Goal: Check status

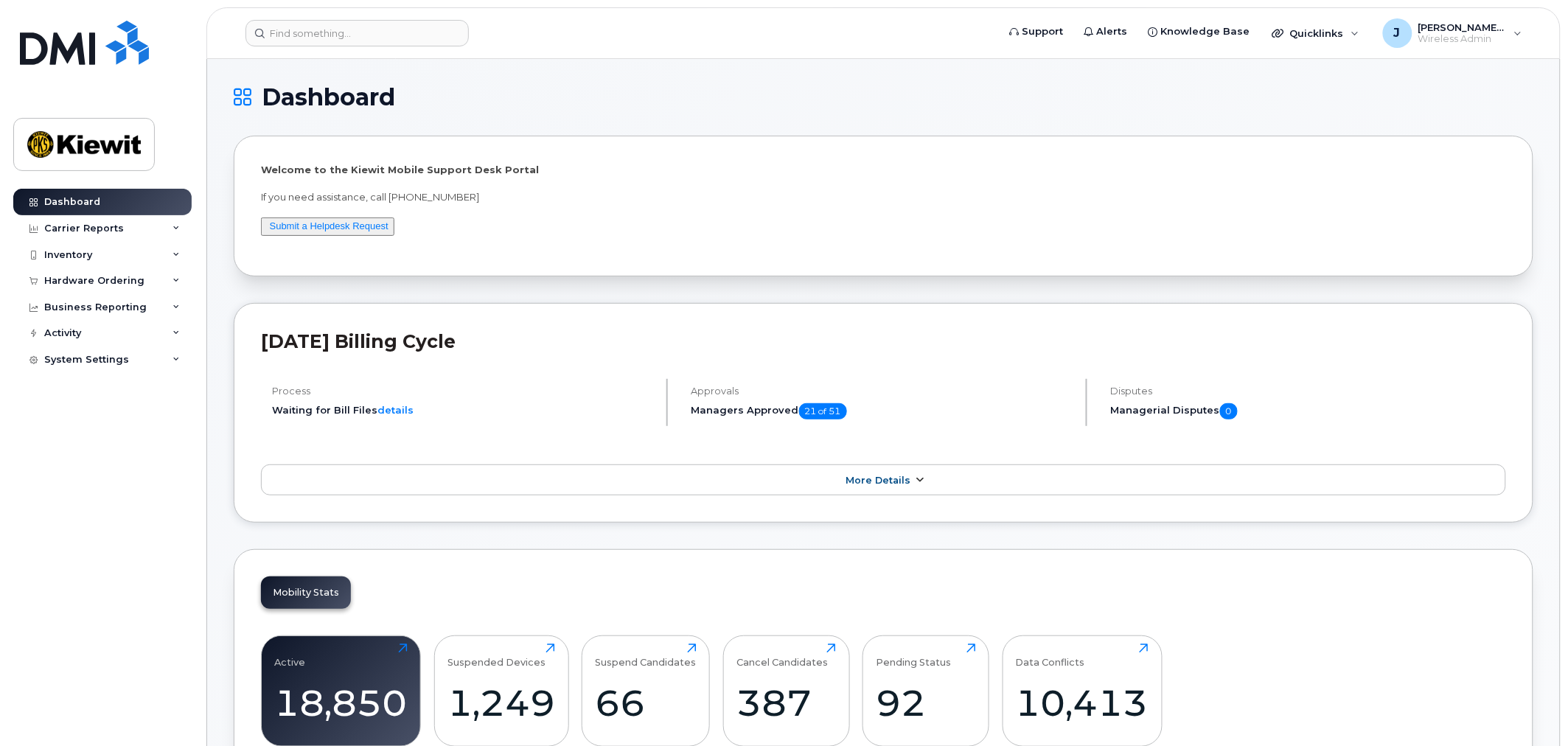
click at [888, 481] on span "More Details" at bounding box center [879, 481] width 65 height 11
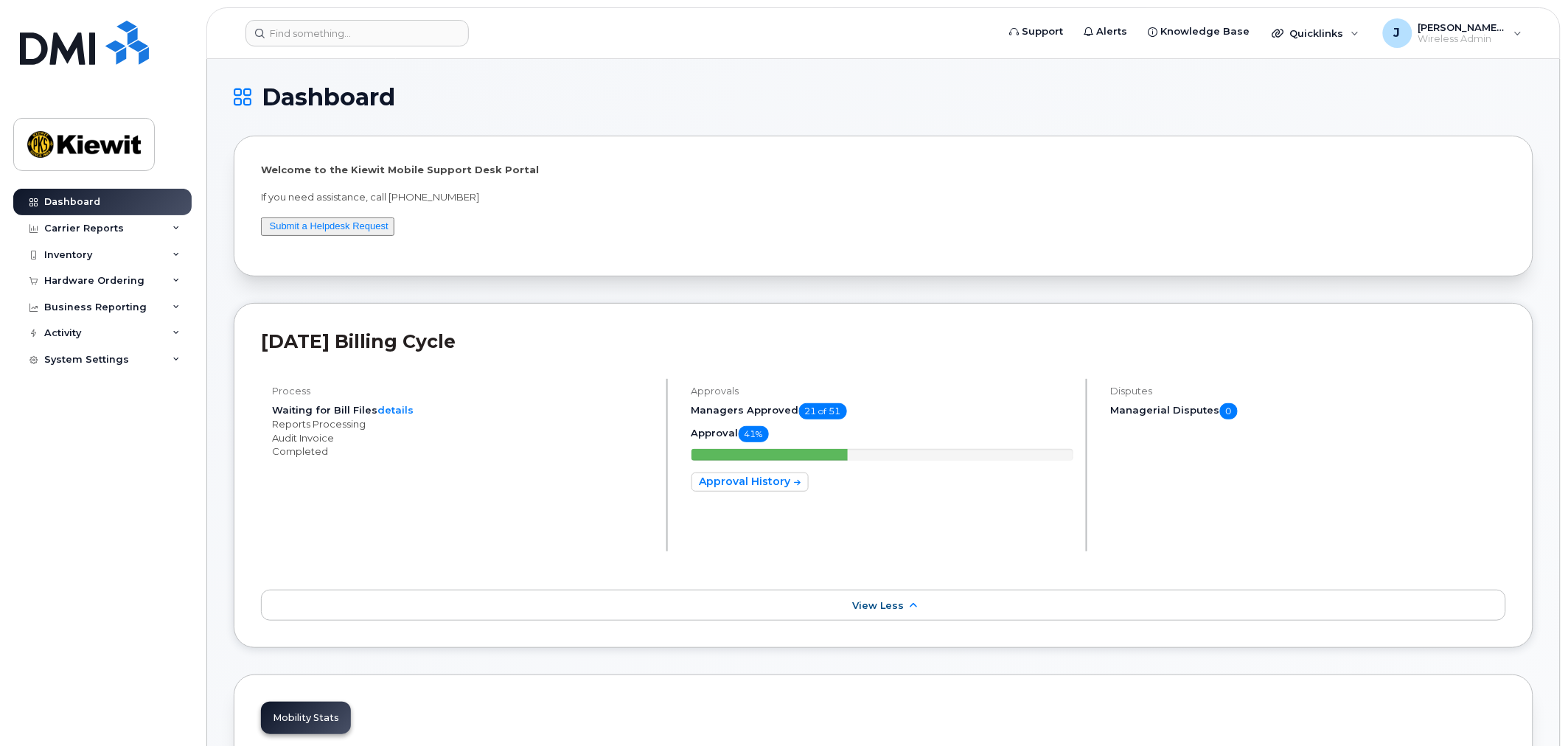
click at [754, 432] on span "41%" at bounding box center [754, 434] width 30 height 17
click at [822, 416] on span "21 of 51" at bounding box center [822, 411] width 48 height 17
click at [771, 486] on link "Approval History" at bounding box center [750, 482] width 117 height 19
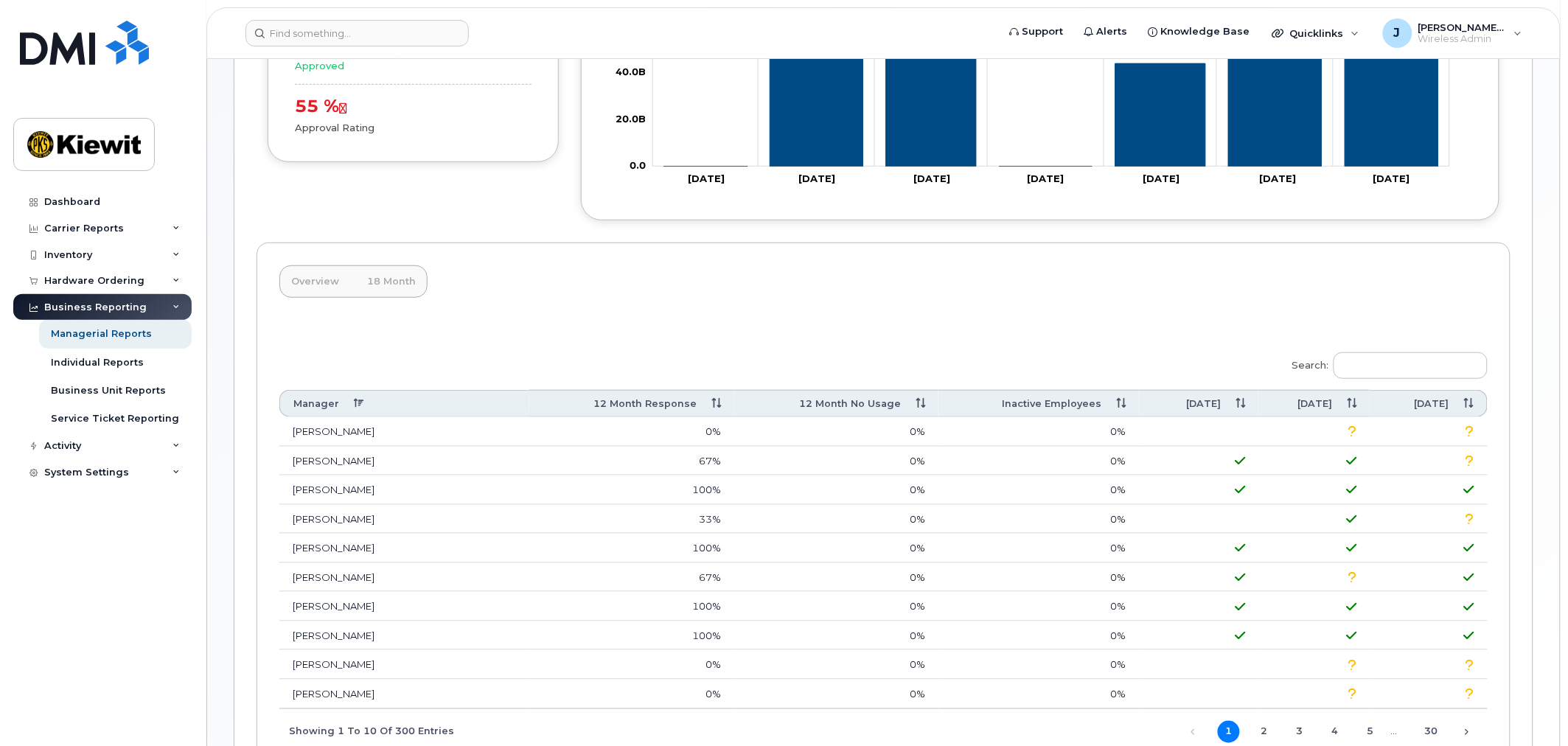
scroll to position [327, 0]
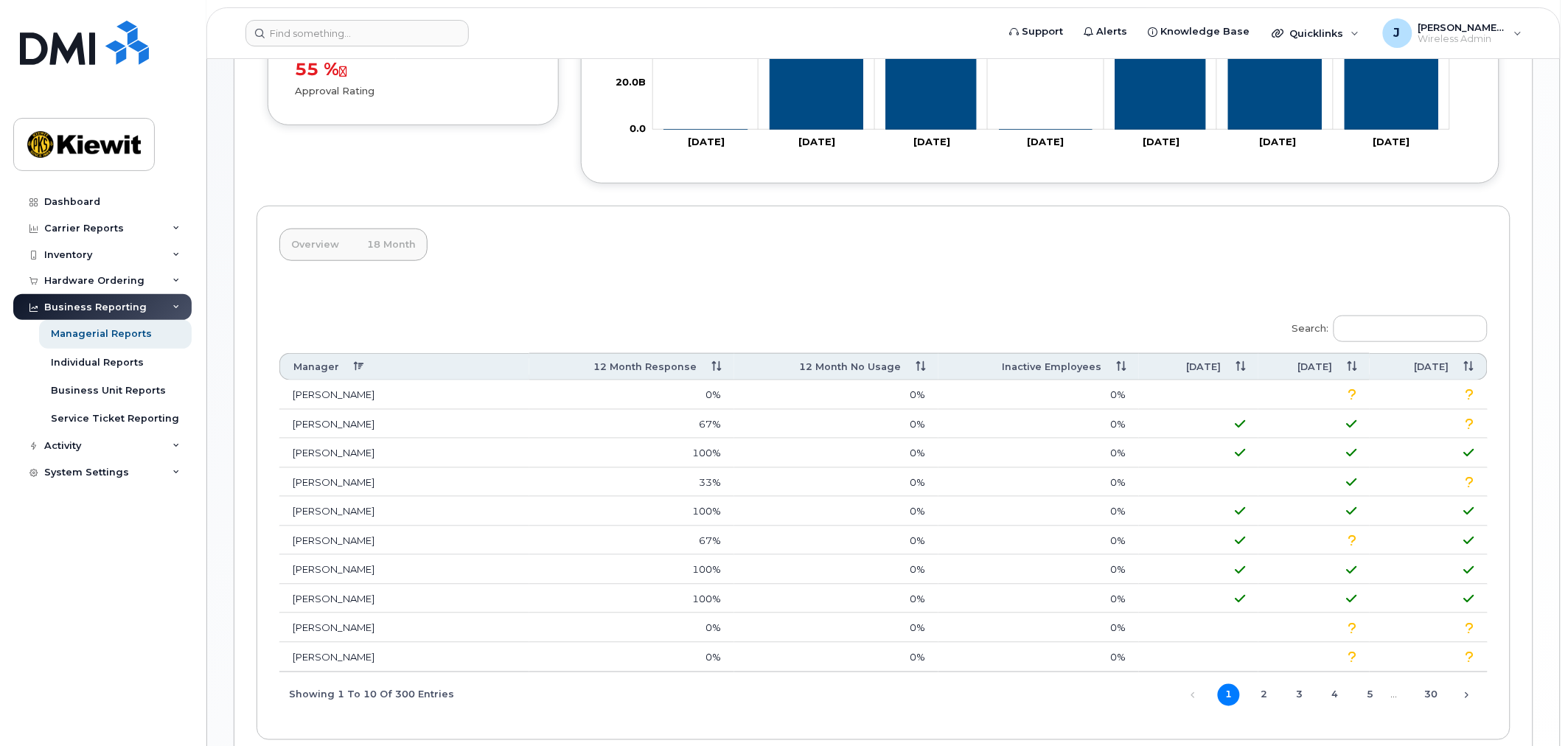
click at [1395, 343] on label "Search:" at bounding box center [1385, 326] width 205 height 41
click at [1395, 342] on input "Search:" at bounding box center [1411, 329] width 154 height 27
click at [1401, 333] on input "Search:" at bounding box center [1411, 329] width 154 height 27
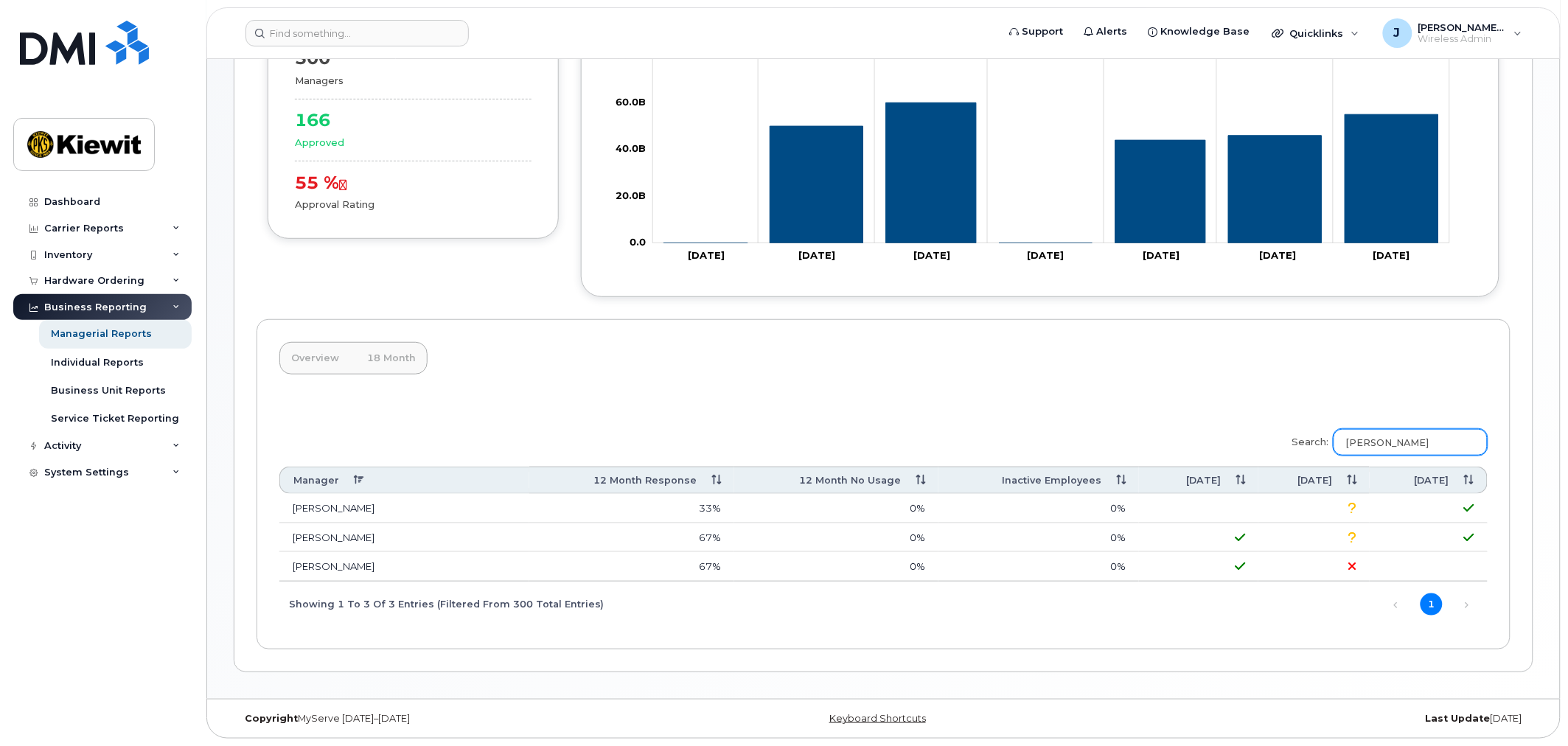
scroll to position [157, 0]
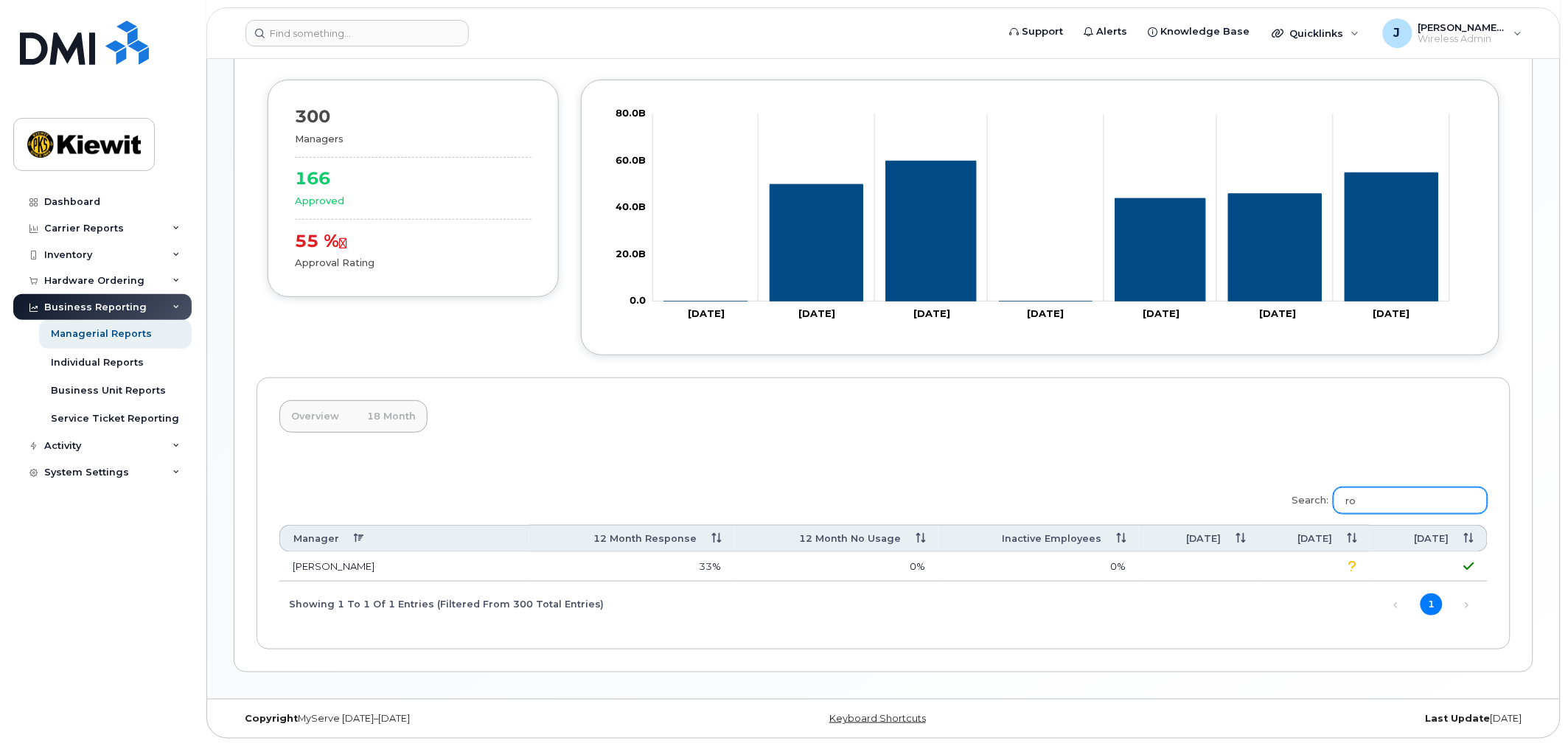
type input "r"
type input "myer"
click at [332, 566] on td "Kaia Myers" at bounding box center [404, 568] width 250 height 30
drag, startPoint x: 1405, startPoint y: 500, endPoint x: 1285, endPoint y: 502, distance: 120.0
click at [1285, 502] on div "Search: myer Manager 12 Month Response 12 Month No Usage Inactive Employees Aug…" at bounding box center [883, 552] width 1209 height 149
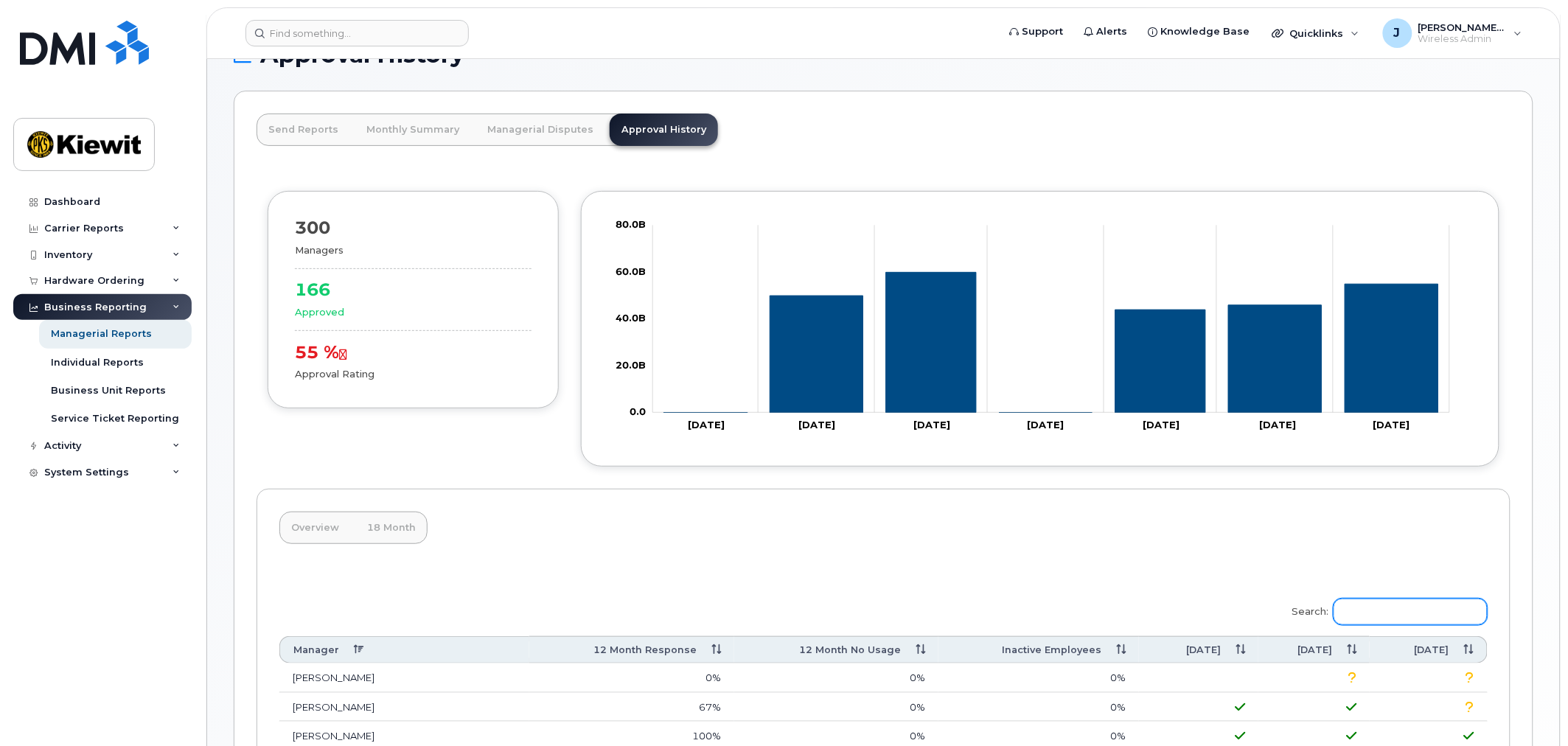
scroll to position [327, 0]
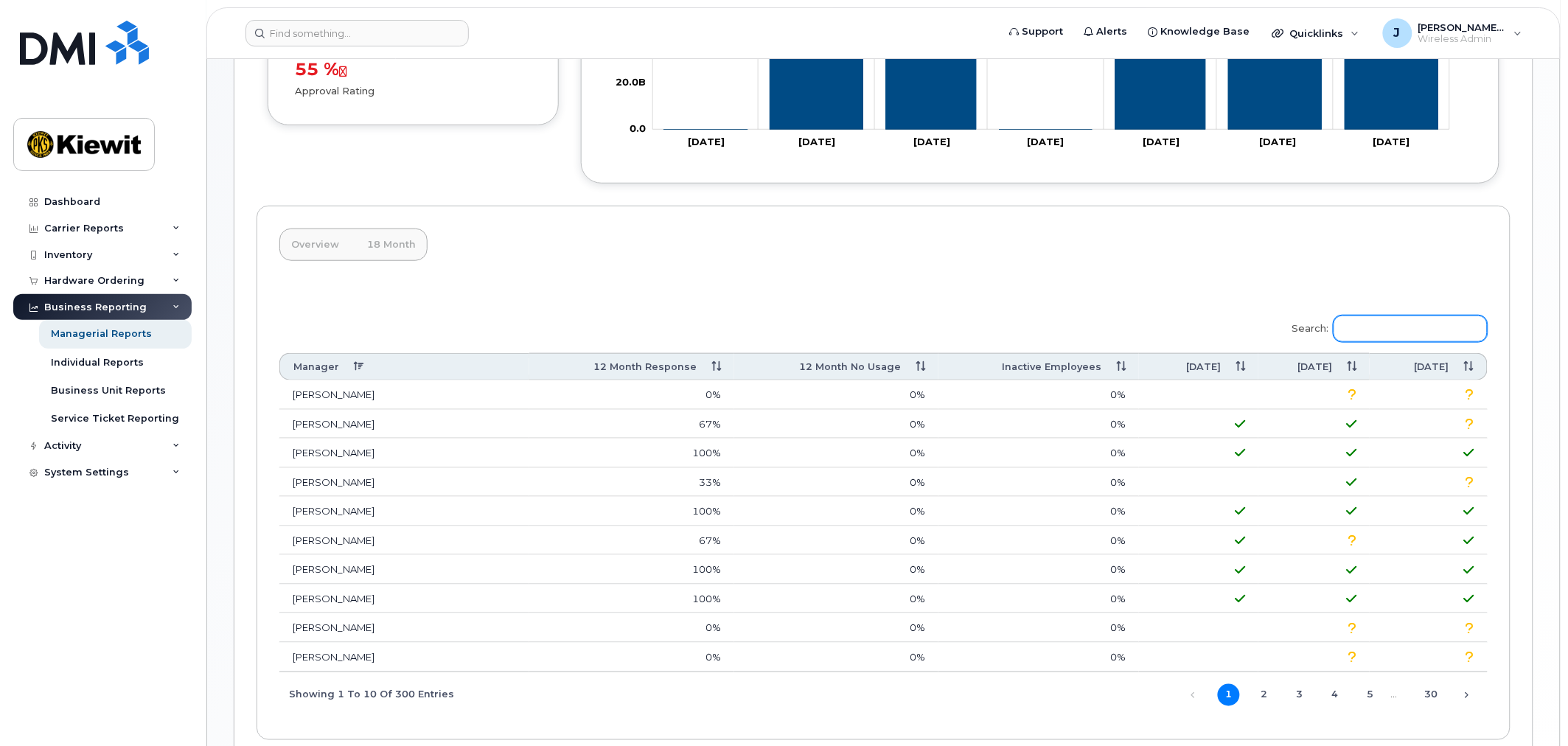
click at [1372, 319] on input "Search:" at bounding box center [1411, 329] width 154 height 27
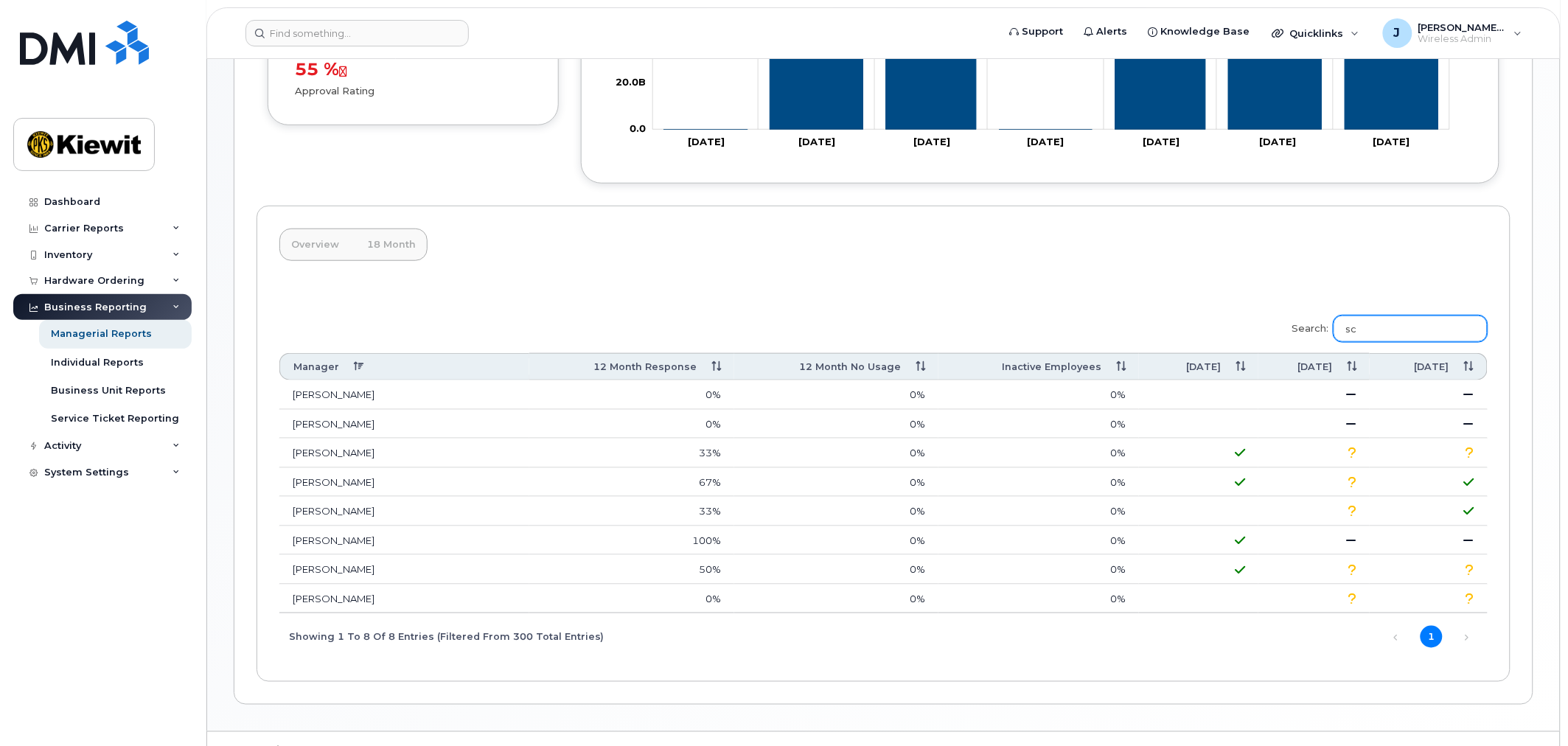
type input "s"
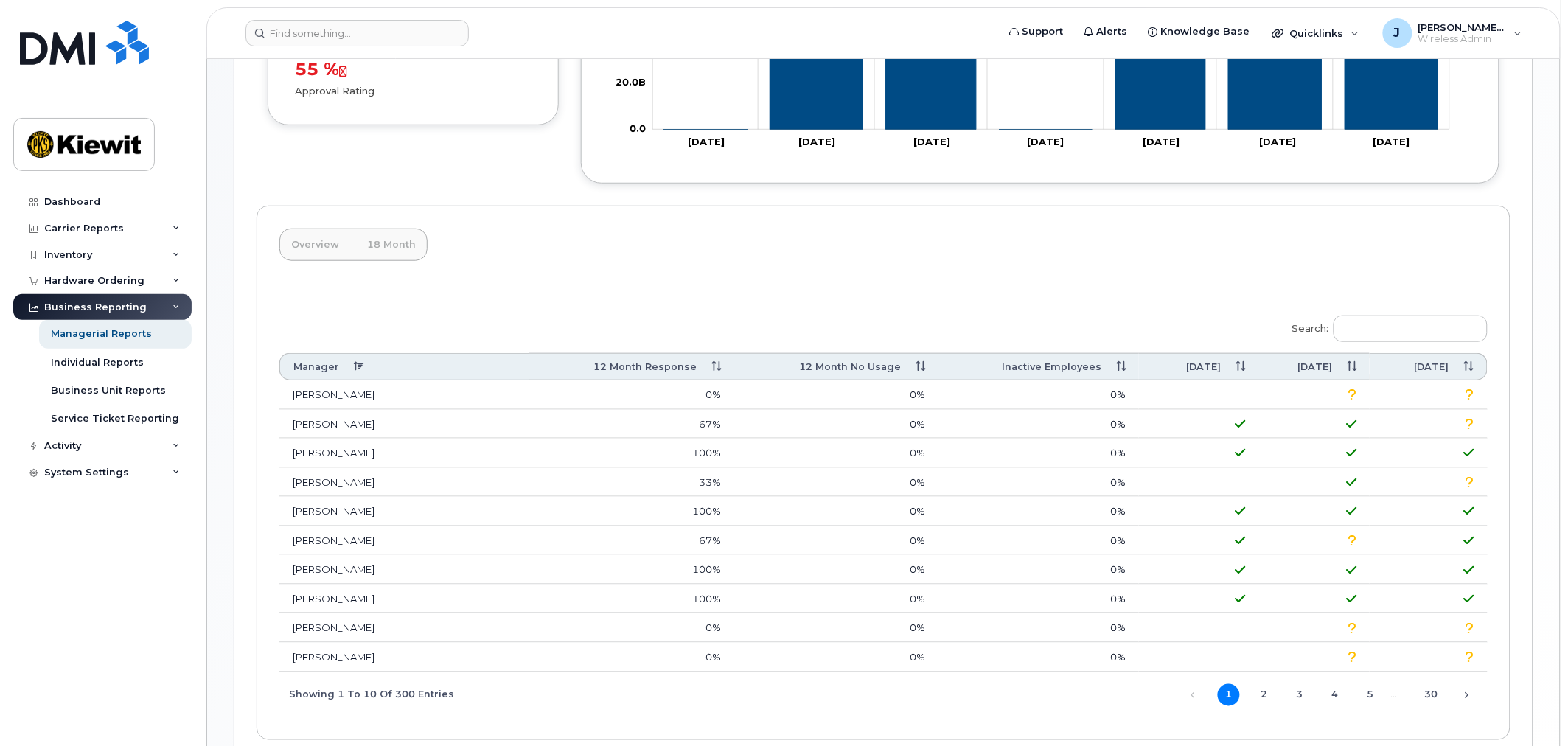
click at [942, 297] on div "Search: Manager 12 Month Response 12 Month No Usage Inactive Employees Aug 25 J…" at bounding box center [883, 502] width 1209 height 430
click at [1412, 328] on input "Search:" at bounding box center [1411, 329] width 154 height 27
